Goal: Information Seeking & Learning: Learn about a topic

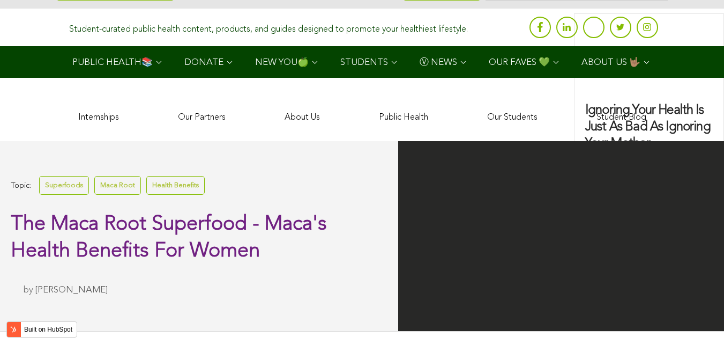
scroll to position [2759, 0]
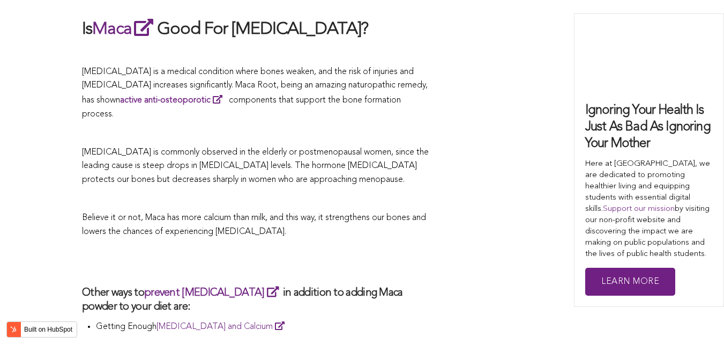
click at [362, 192] on p at bounding box center [256, 199] width 348 height 14
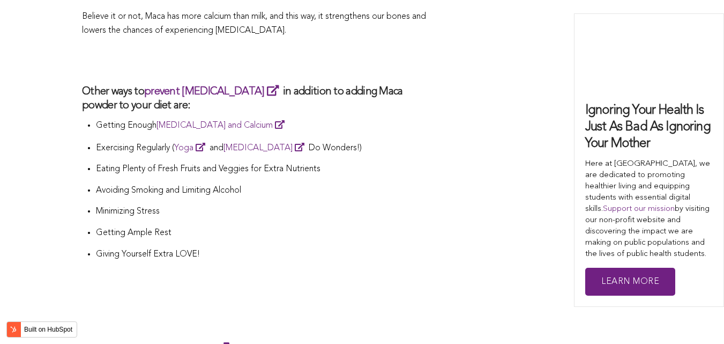
click at [330, 184] on li "Avoiding Smoking and Limiting Alcohol" at bounding box center [263, 194] width 334 height 21
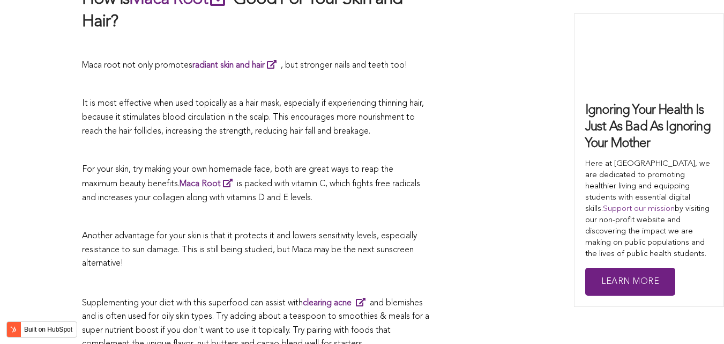
scroll to position [3367, 0]
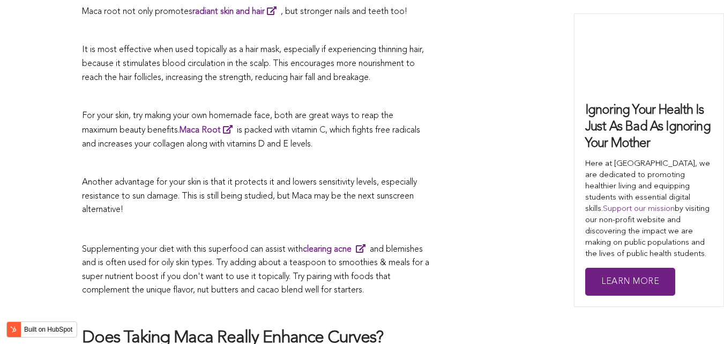
click at [409, 303] on p at bounding box center [256, 310] width 348 height 14
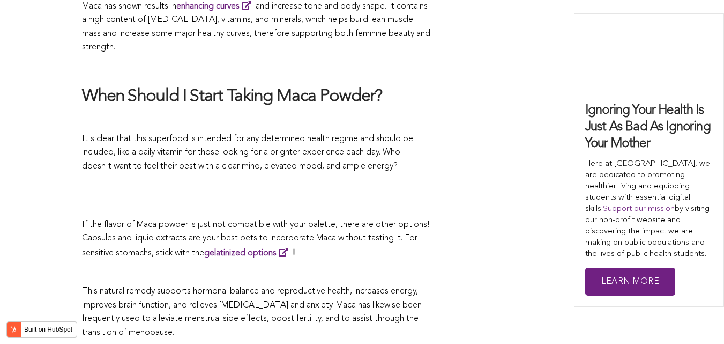
scroll to position [3439, 0]
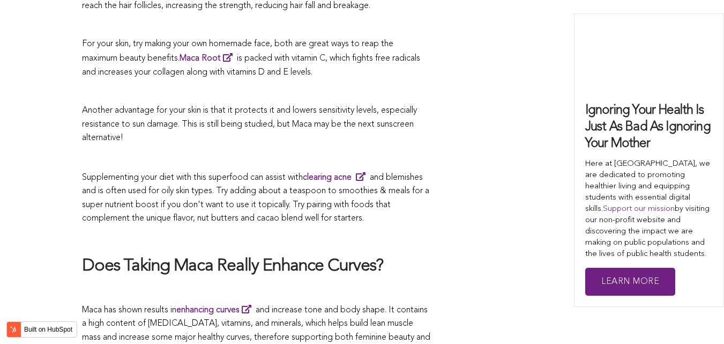
click at [305, 173] on span "Supplementing your diet with this superfood can assist with clearing acne and b…" at bounding box center [255, 198] width 347 height 50
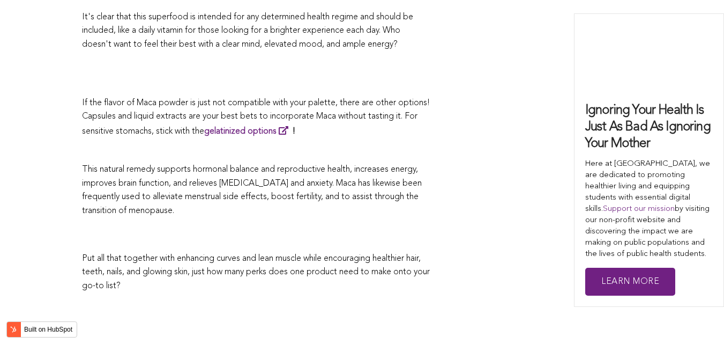
scroll to position [2394, 0]
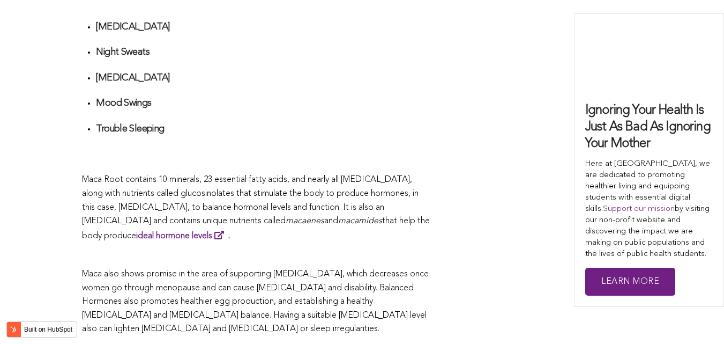
click at [351, 173] on p "Maca Root contains 10 minerals, 23 essential fatty acids, and nearly all [MEDIC…" at bounding box center [256, 208] width 348 height 70
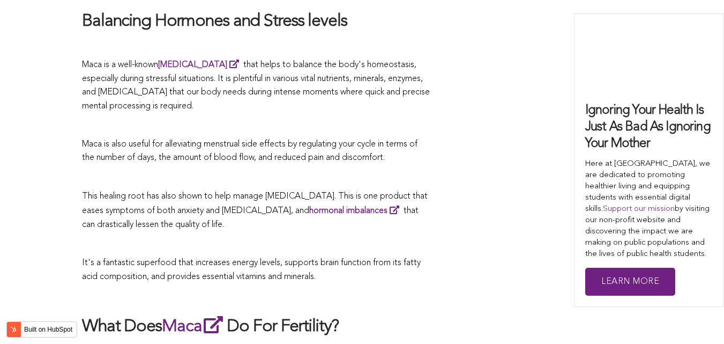
scroll to position [2241, 0]
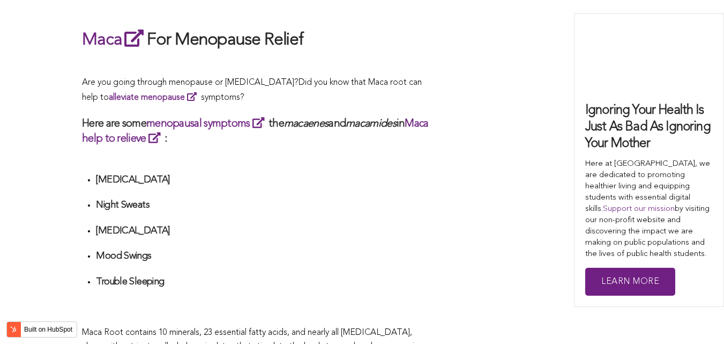
click at [436, 172] on div "CONTRIBUTORS [PERSON_NAME] Share this What Are The Health Benefits of Maca For …" at bounding box center [362, 74] width 560 height 3791
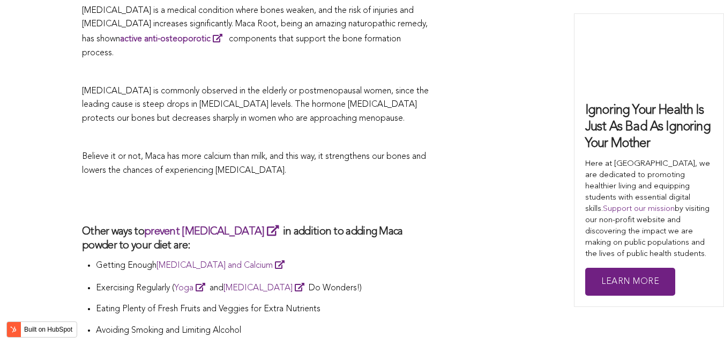
click at [292, 188] on h2 at bounding box center [256, 200] width 348 height 25
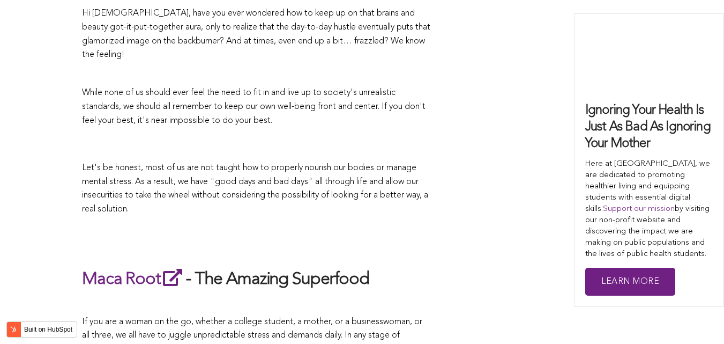
scroll to position [2581, 0]
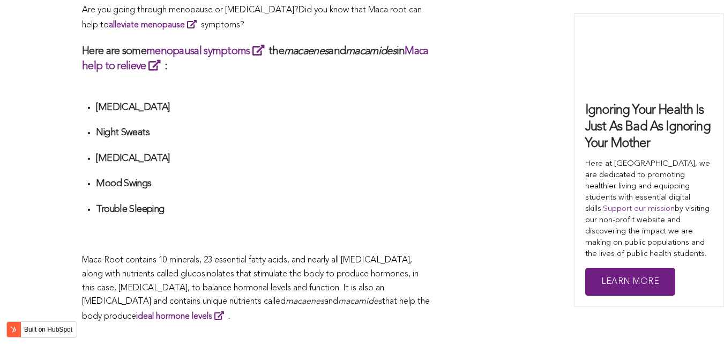
scroll to position [3056, 0]
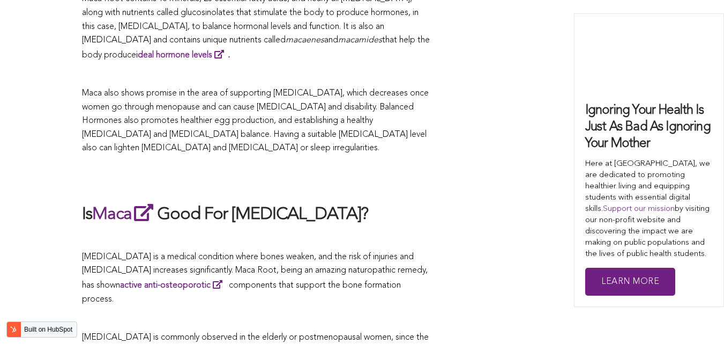
scroll to position [2521, 0]
